Goal: Task Accomplishment & Management: Use online tool/utility

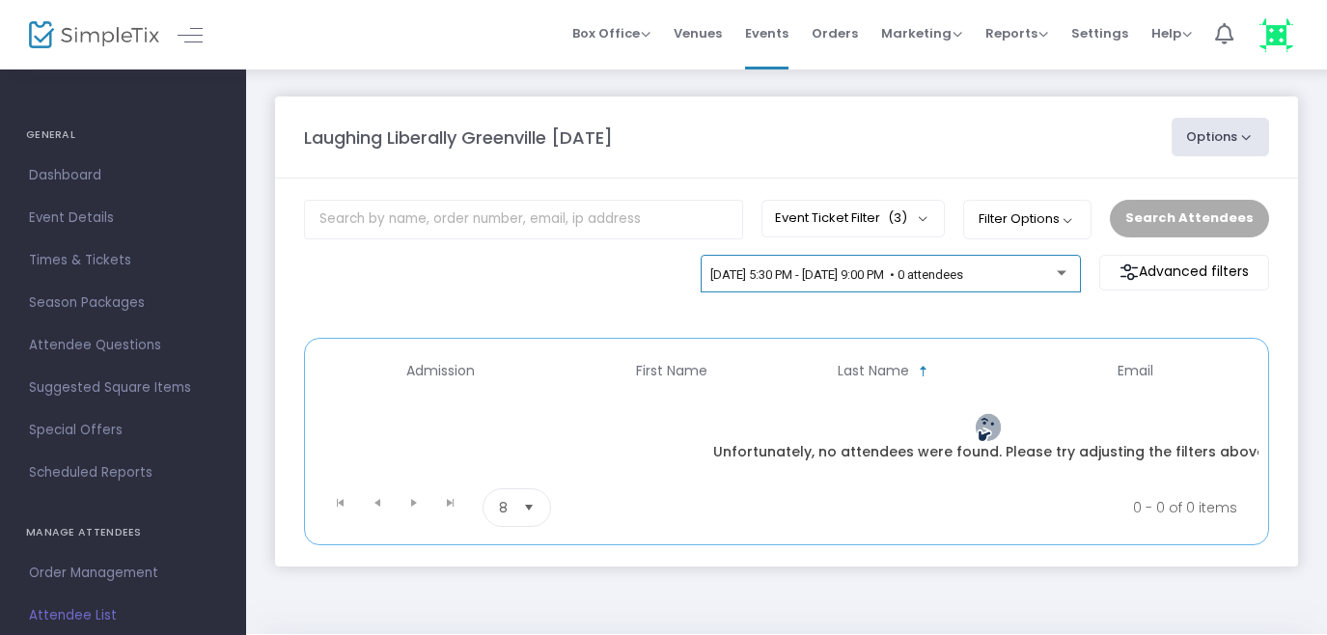
click at [1050, 264] on div "[DATE] 5:30 PM - [DATE] 9:00 PM • 0 attendees" at bounding box center [890, 277] width 360 height 27
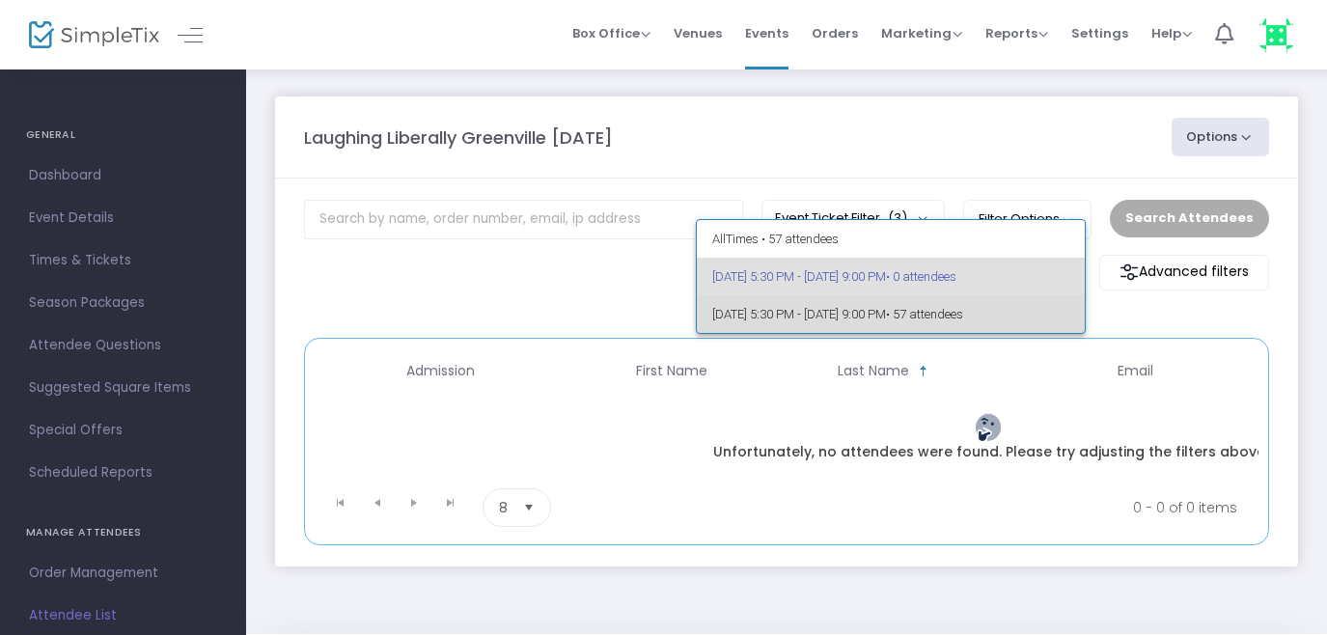
click at [930, 311] on span "[DATE] 5:30 PM - [DATE] 9:00 PM • 57 attendees" at bounding box center [891, 314] width 358 height 38
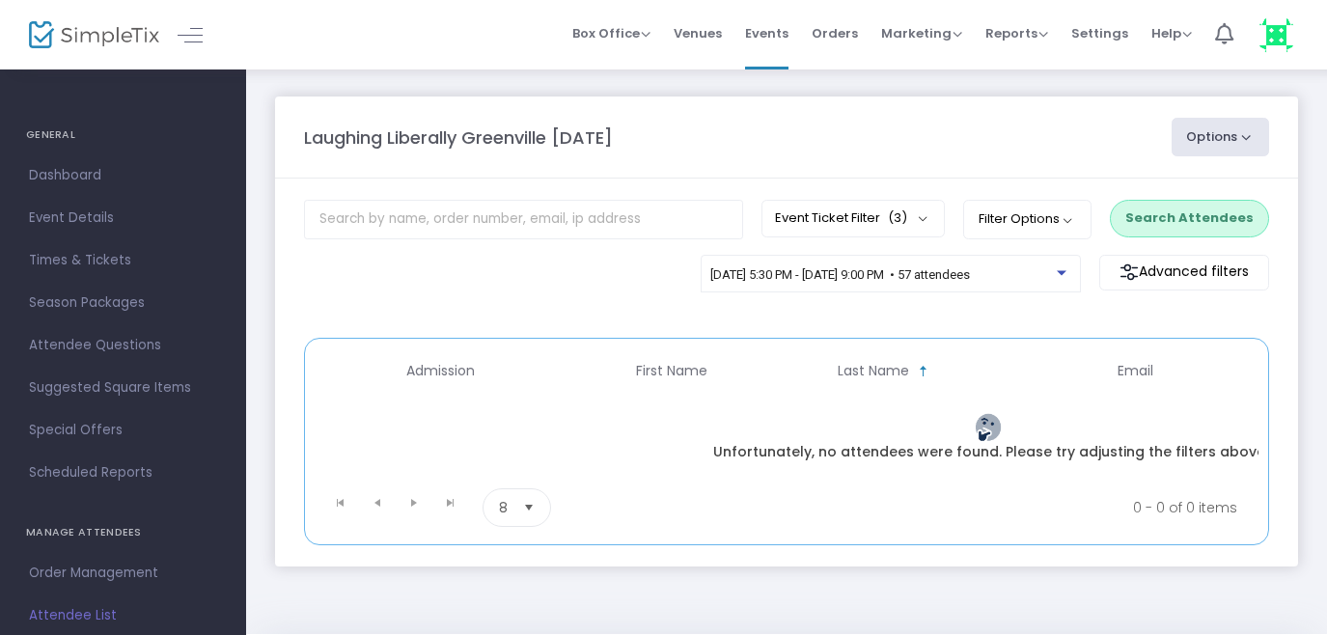
click at [1171, 213] on button "Search Attendees" at bounding box center [1189, 218] width 159 height 37
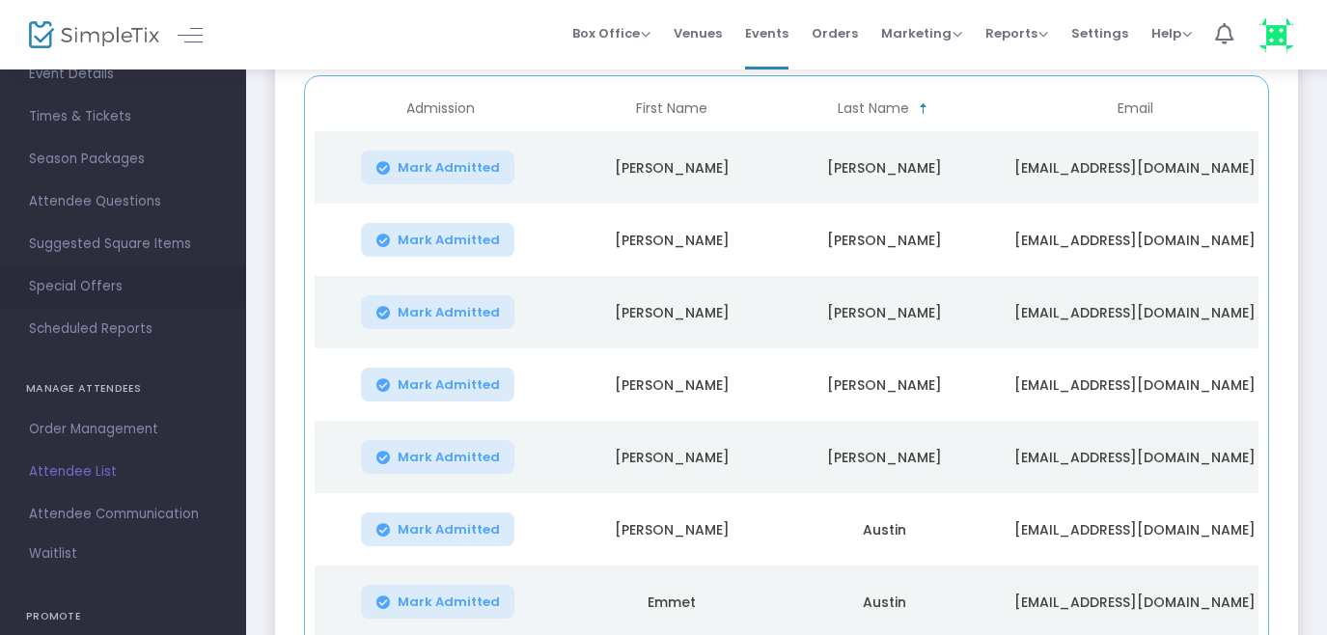
scroll to position [153, 0]
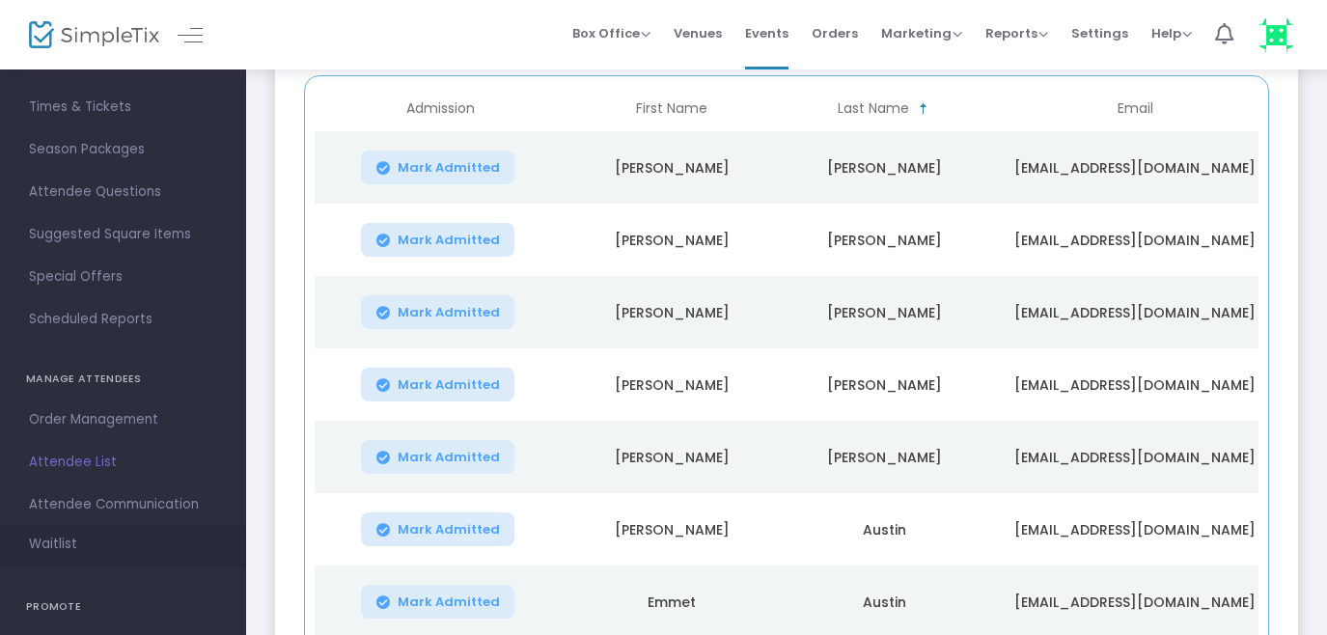
click at [53, 542] on span "Waitlist" at bounding box center [53, 544] width 48 height 19
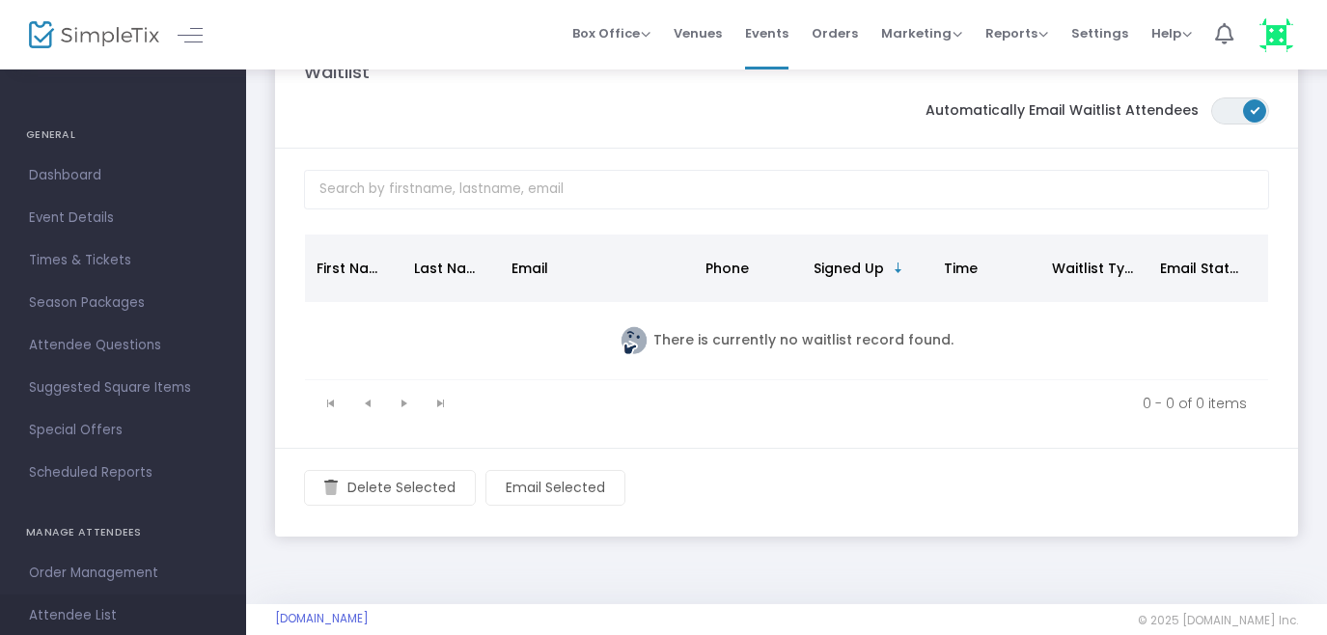
click at [66, 611] on span "Attendee List" at bounding box center [123, 615] width 188 height 25
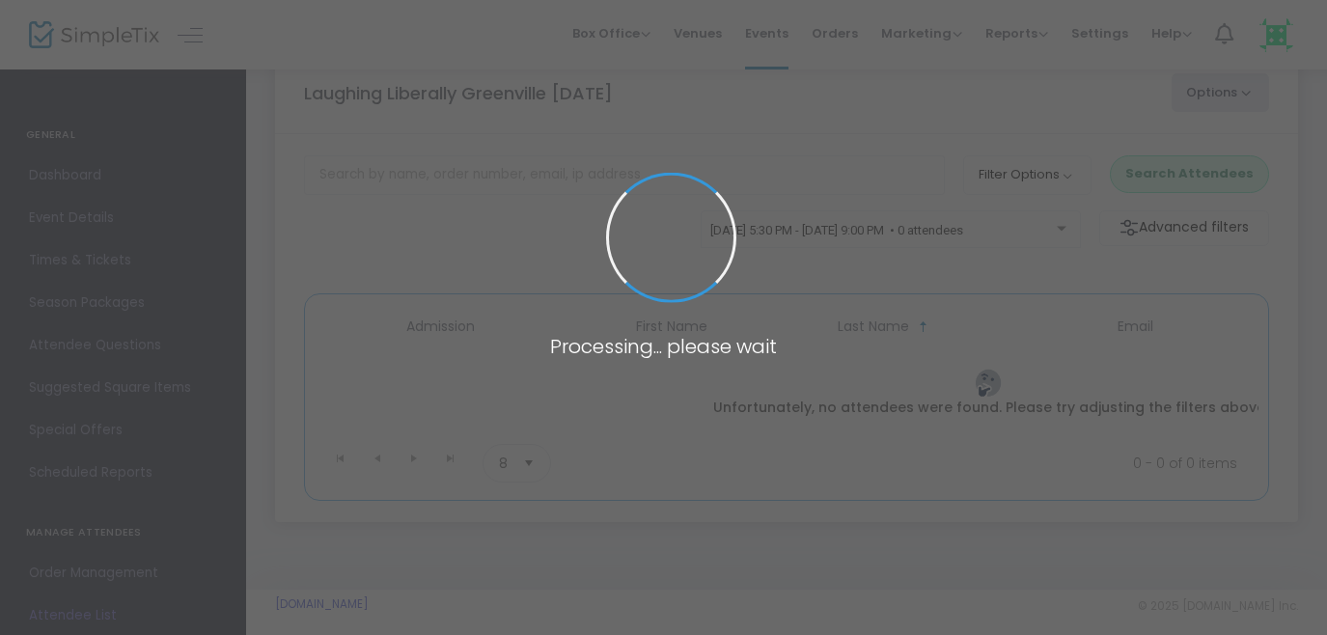
scroll to position [64, 0]
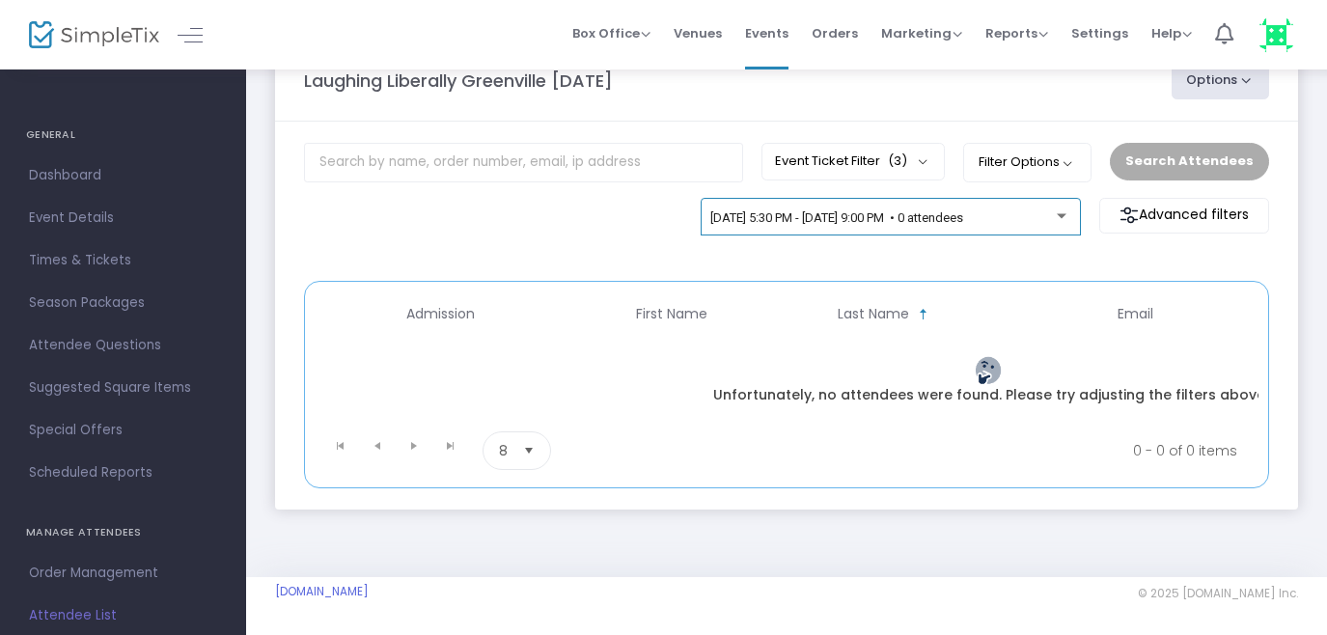
click at [944, 217] on span "[DATE] 5:30 PM - [DATE] 9:00 PM • 0 attendees" at bounding box center [836, 217] width 253 height 14
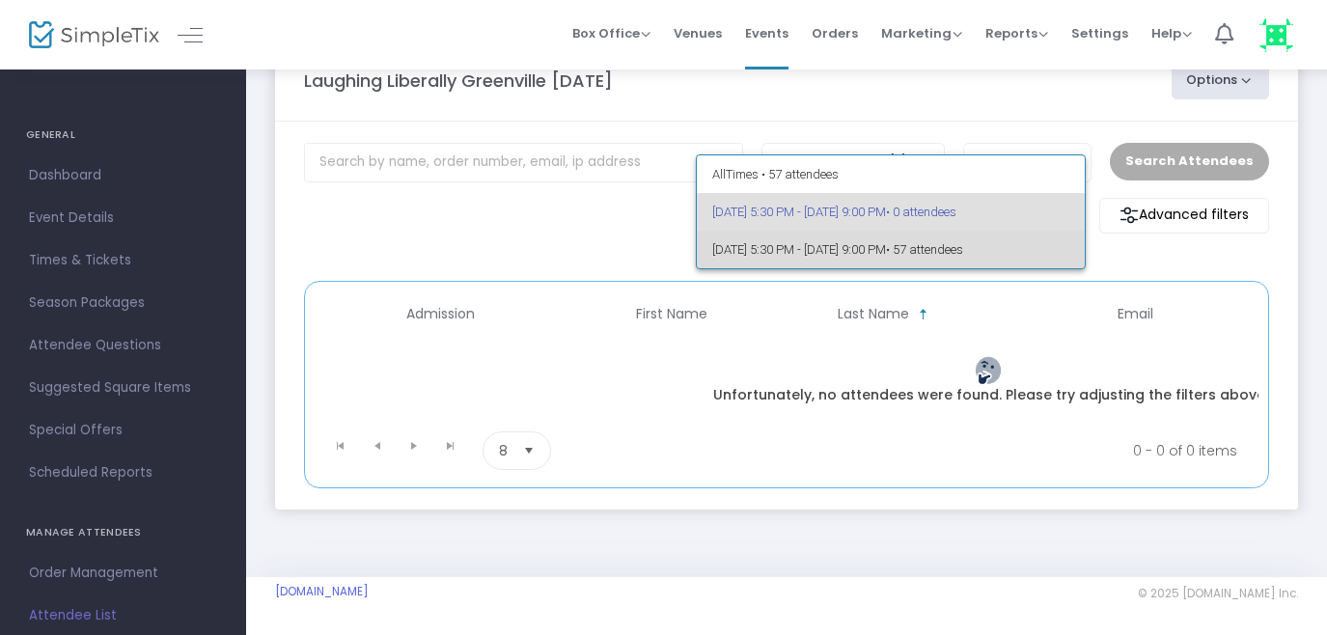
click at [905, 249] on span "[DATE] 5:30 PM - [DATE] 9:00 PM • 57 attendees" at bounding box center [891, 250] width 358 height 38
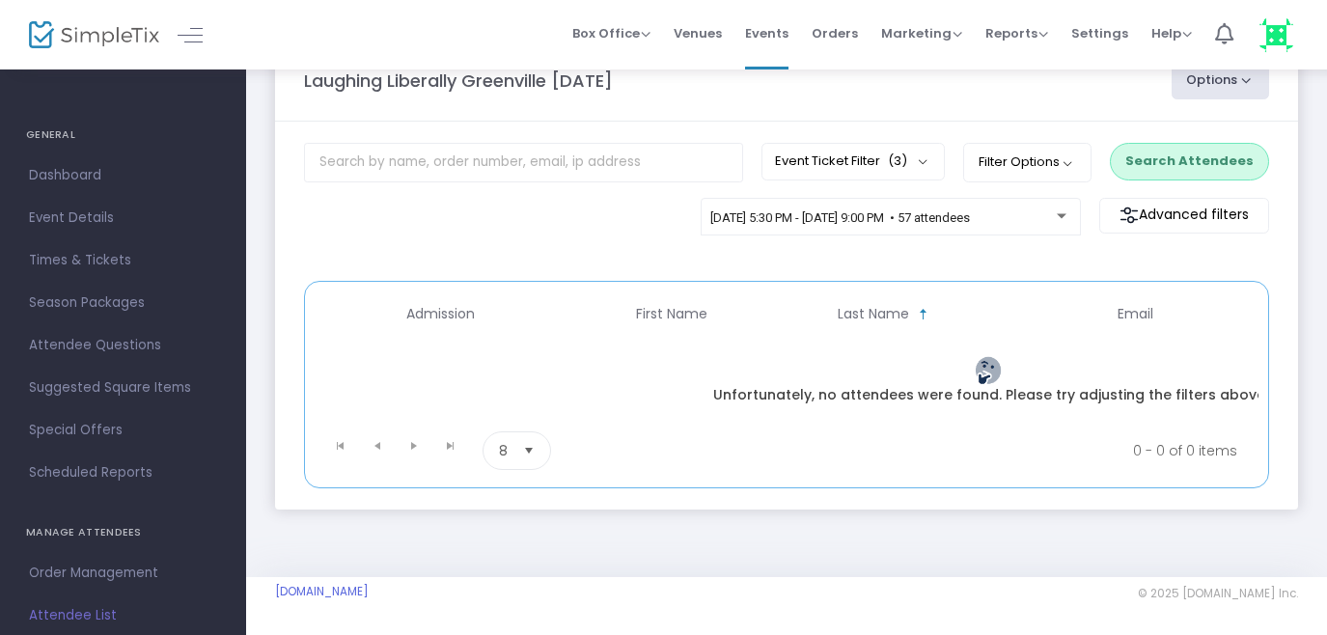
click at [1191, 149] on button "Search Attendees" at bounding box center [1189, 161] width 159 height 37
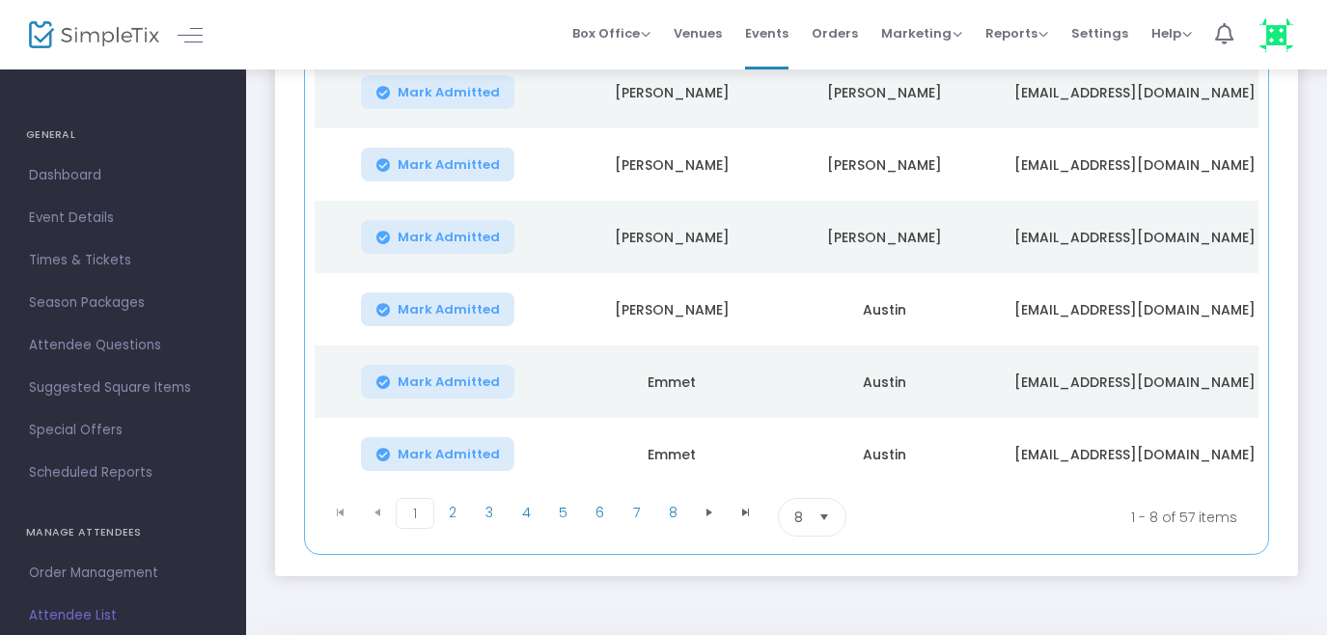
scroll to position [520, 0]
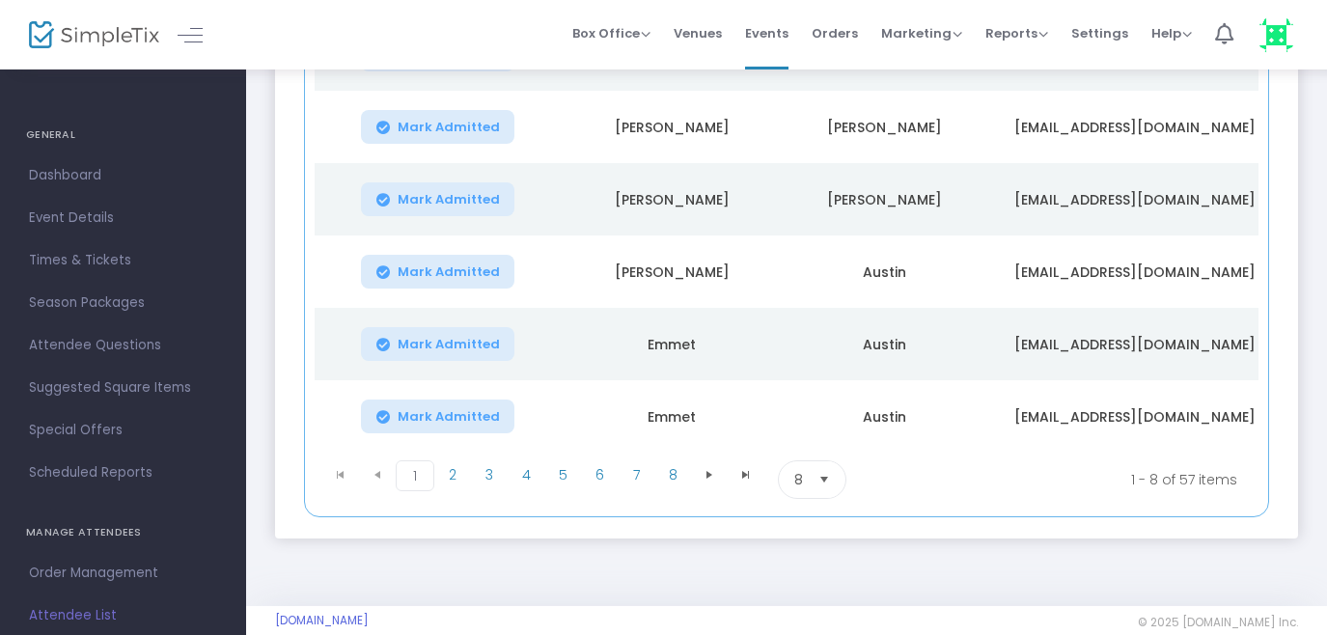
click at [823, 484] on span "Select" at bounding box center [825, 480] width 32 height 32
click at [812, 446] on span "100" at bounding box center [804, 446] width 21 height 19
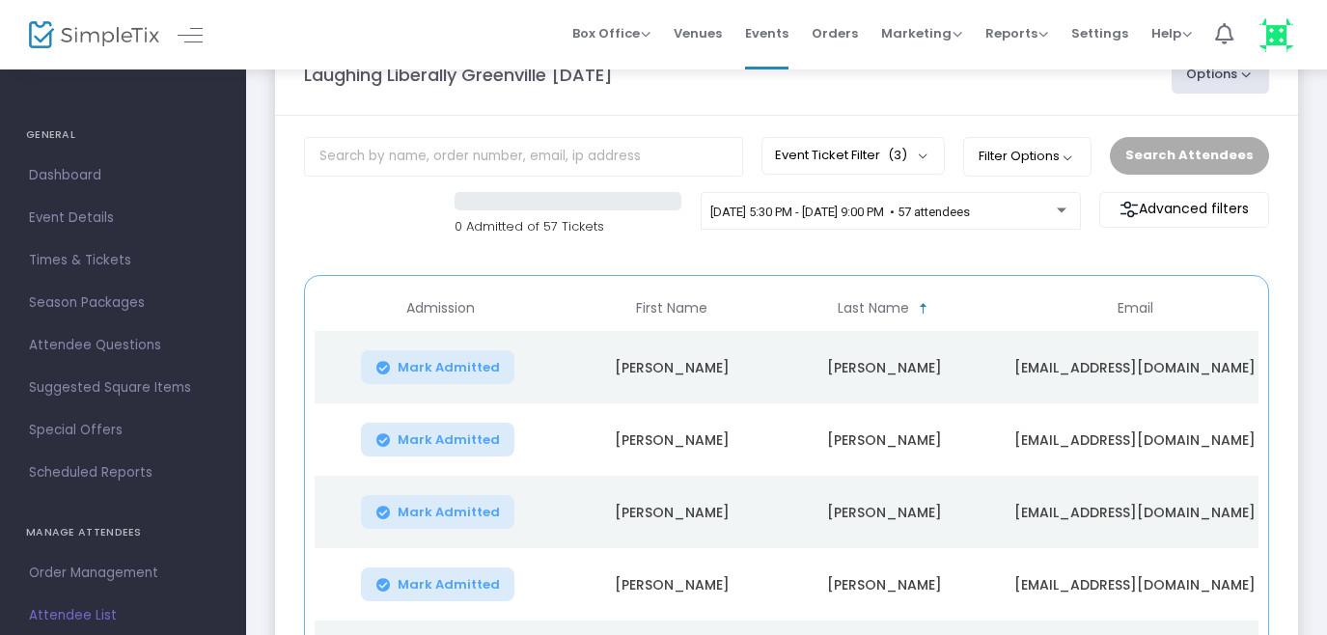
scroll to position [0, 0]
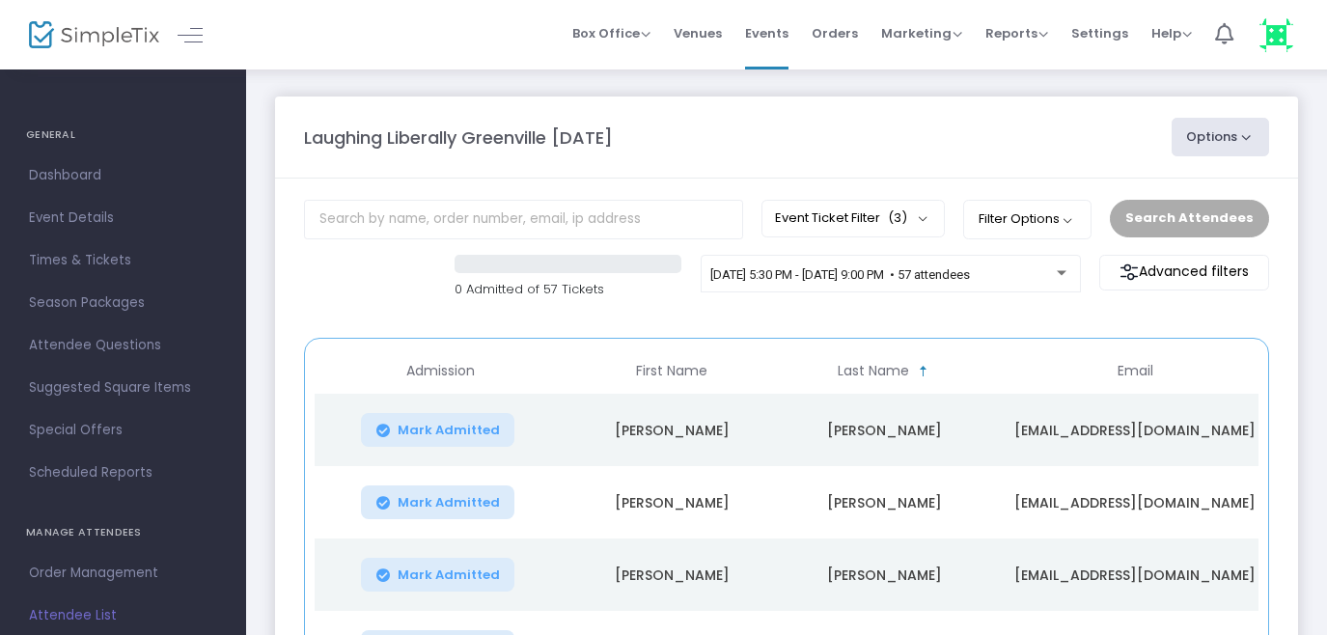
click at [936, 219] on button "Event Ticket Filter (3)" at bounding box center [852, 218] width 183 height 37
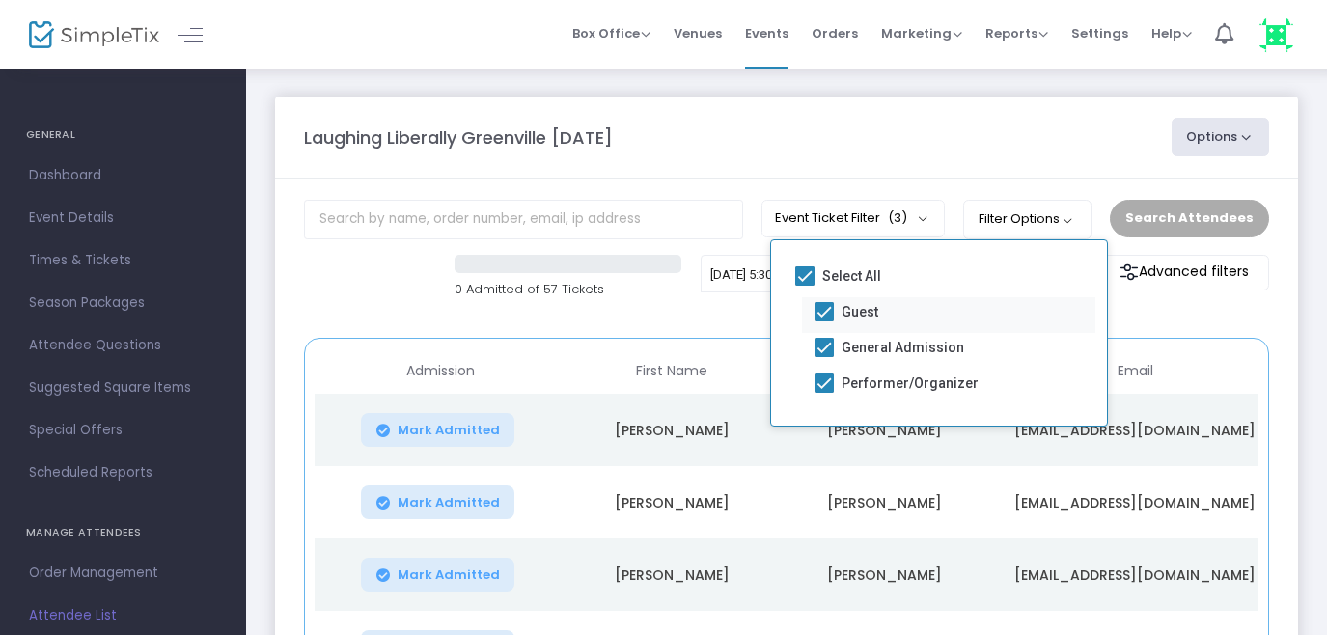
click at [825, 312] on span at bounding box center [823, 311] width 19 height 19
click at [824, 321] on input "Guest" at bounding box center [823, 321] width 1 height 1
checkbox input "false"
click at [823, 380] on span at bounding box center [823, 382] width 19 height 19
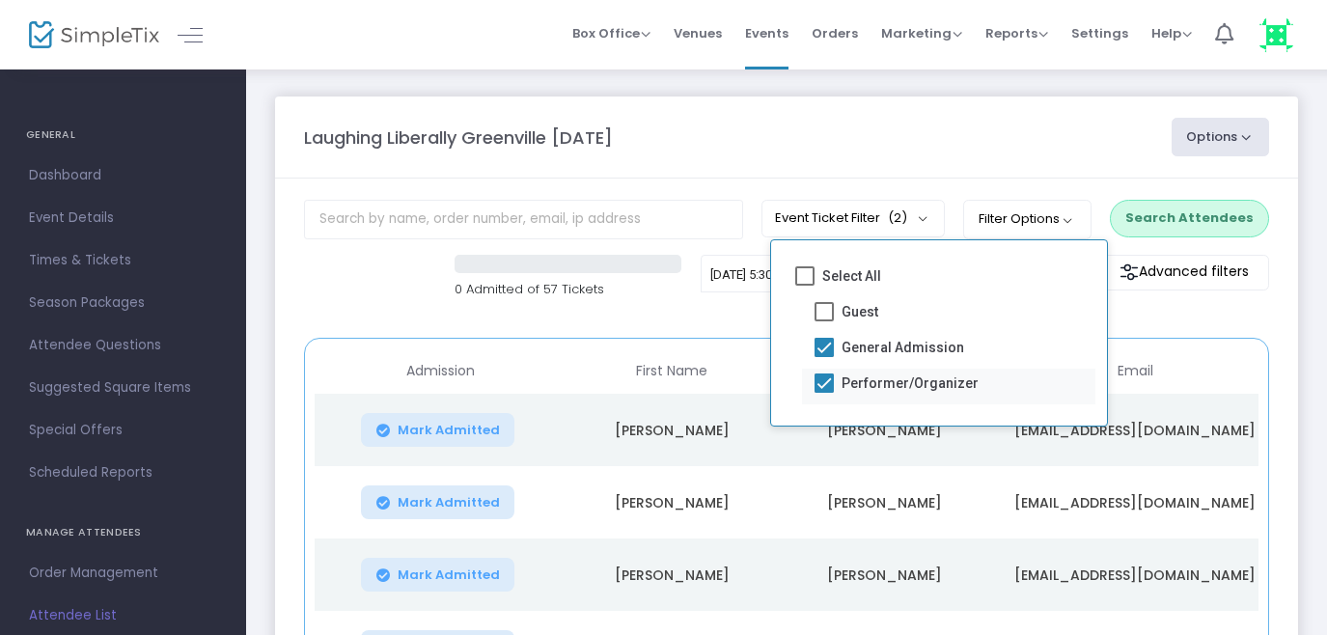
click at [823, 393] on input "Performer/Organizer" at bounding box center [823, 393] width 1 height 1
checkbox input "false"
click at [783, 143] on div "Laughing Liberally Greenville [DATE]" at bounding box center [727, 137] width 867 height 26
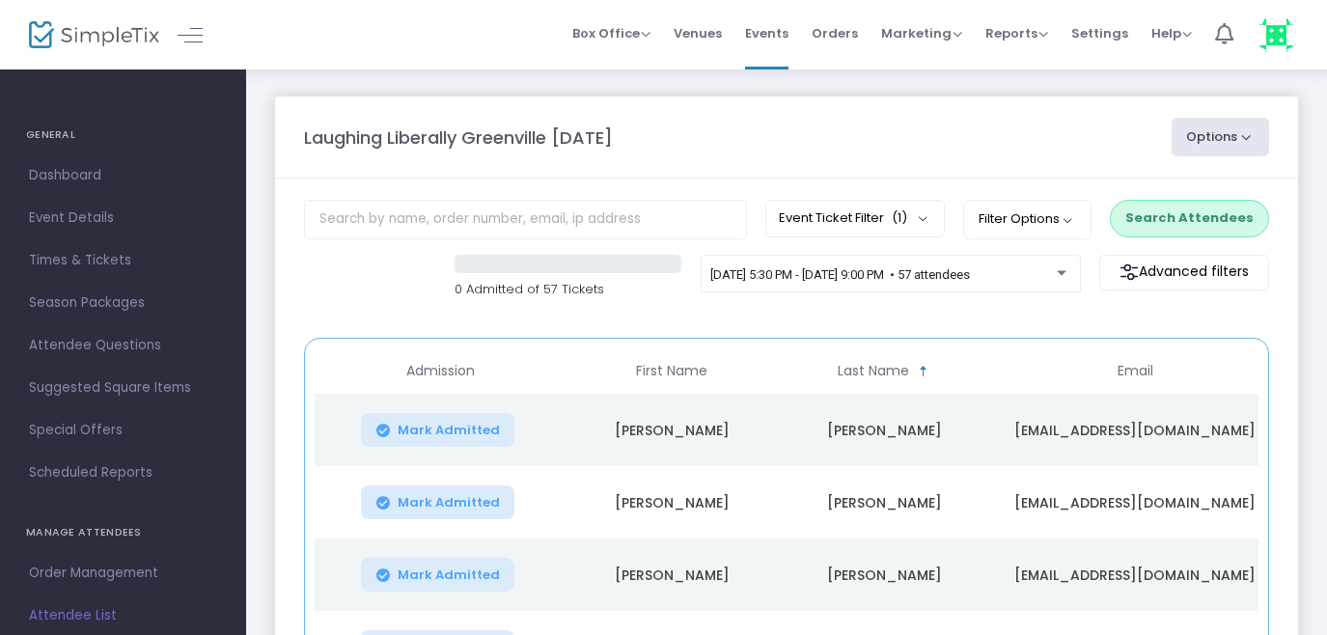
click at [1168, 214] on button "Search Attendees" at bounding box center [1189, 218] width 159 height 37
